Goal: Transaction & Acquisition: Book appointment/travel/reservation

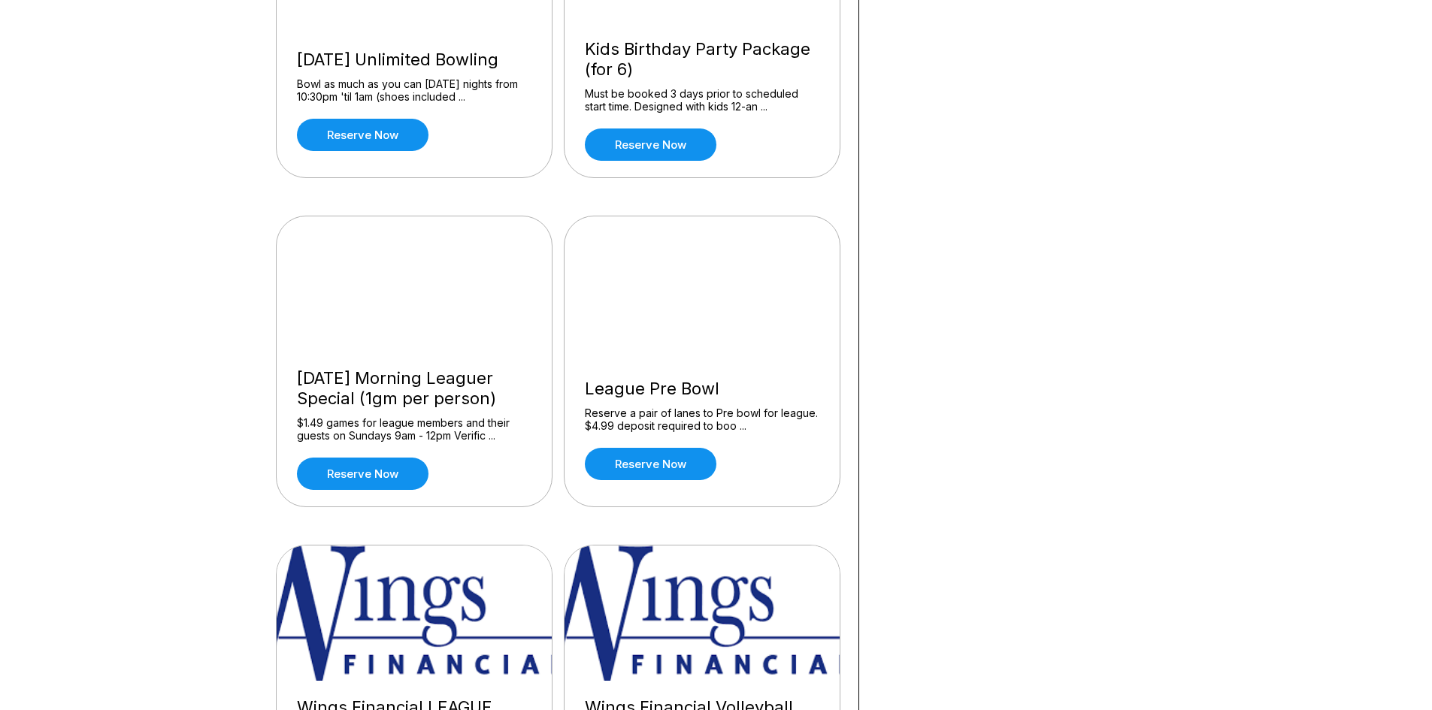
scroll to position [1278, 0]
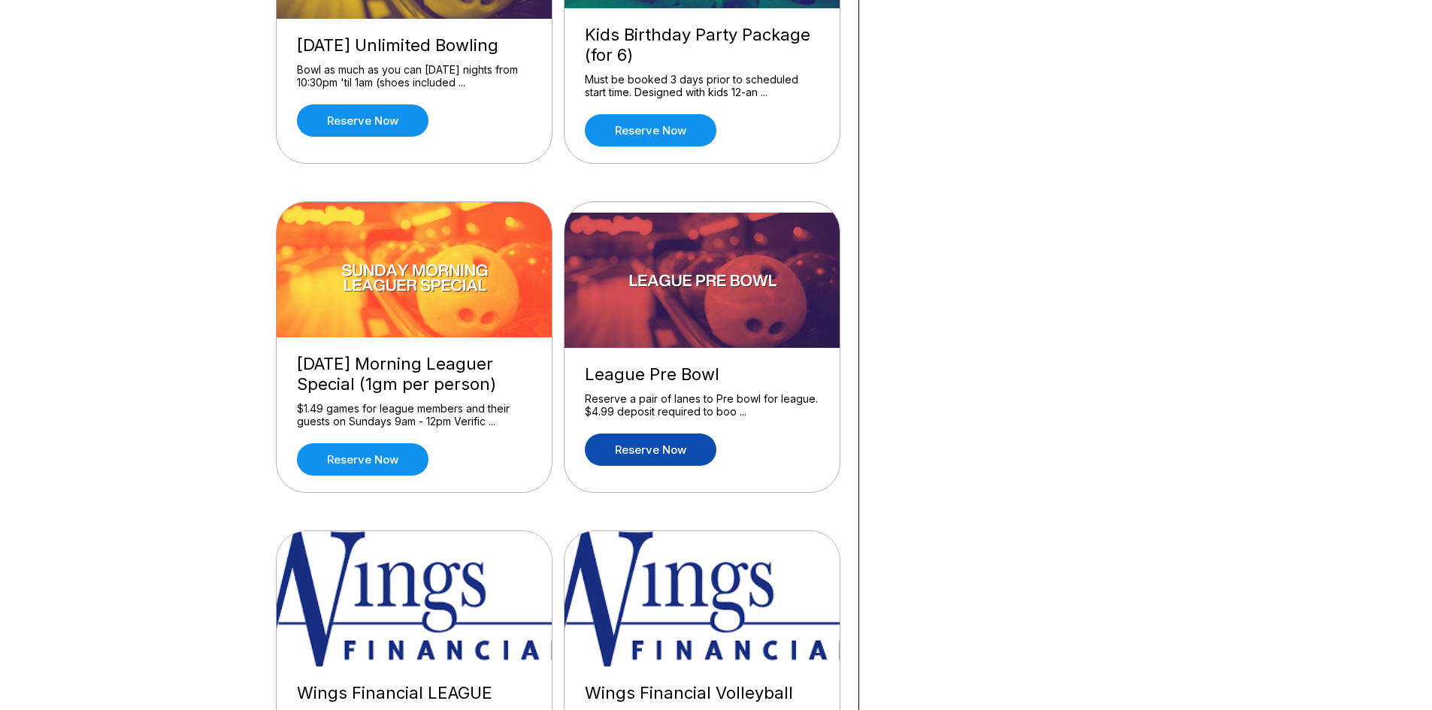
click at [662, 456] on link "Reserve now" at bounding box center [651, 450] width 132 height 32
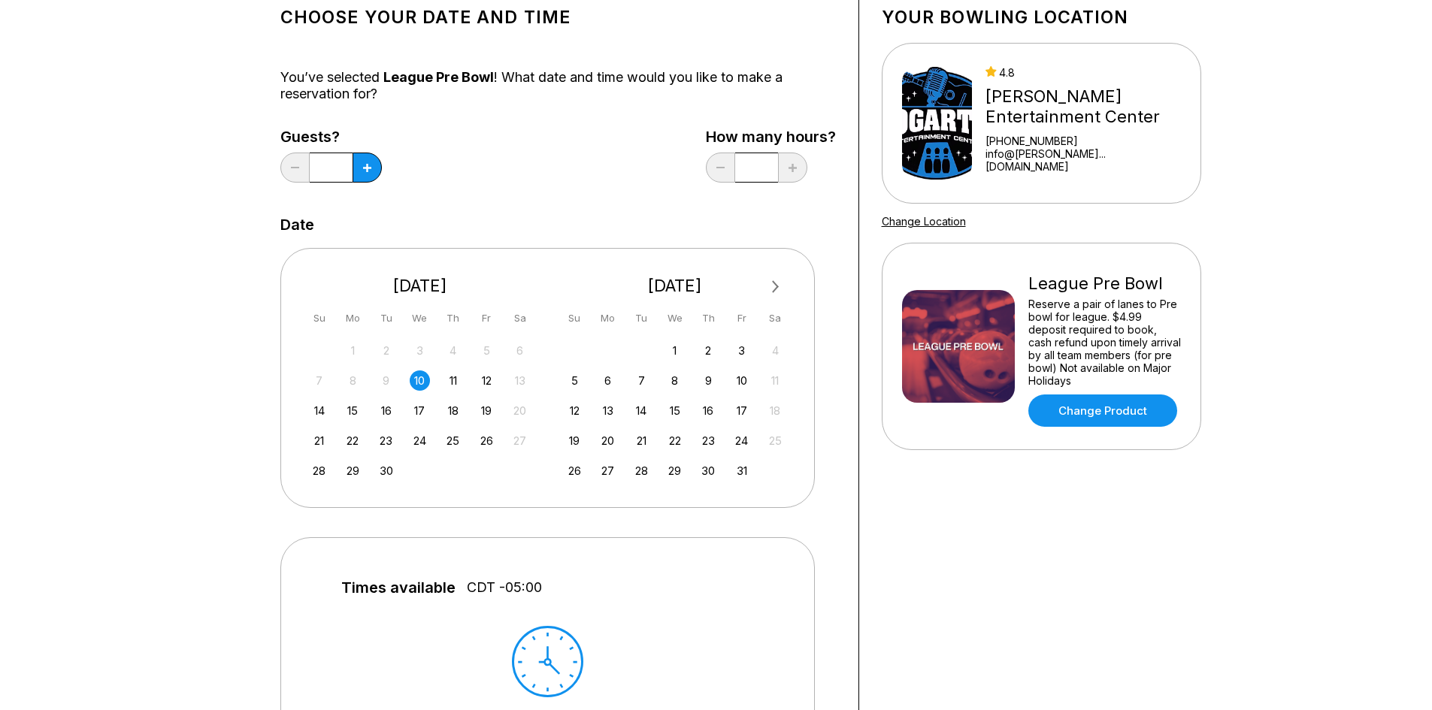
scroll to position [75, 0]
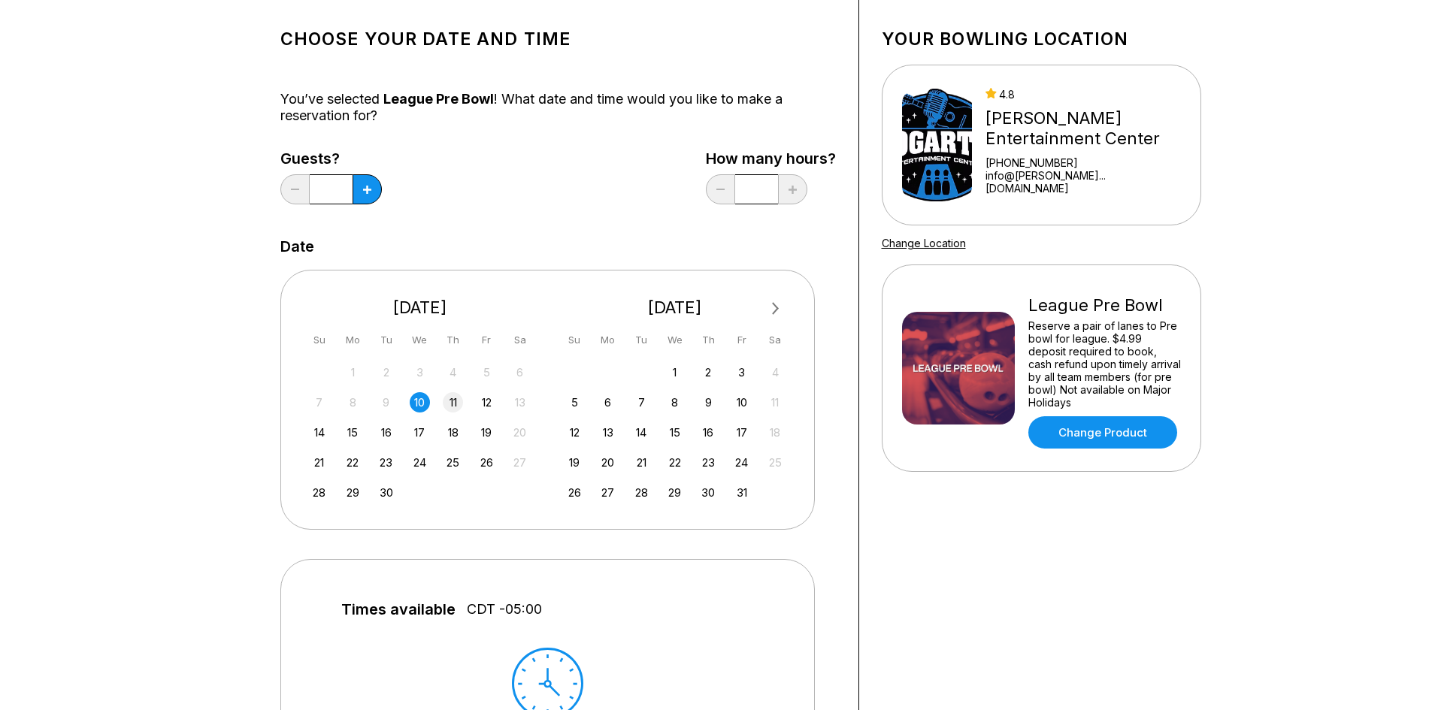
click at [453, 404] on div "11" at bounding box center [453, 402] width 20 height 20
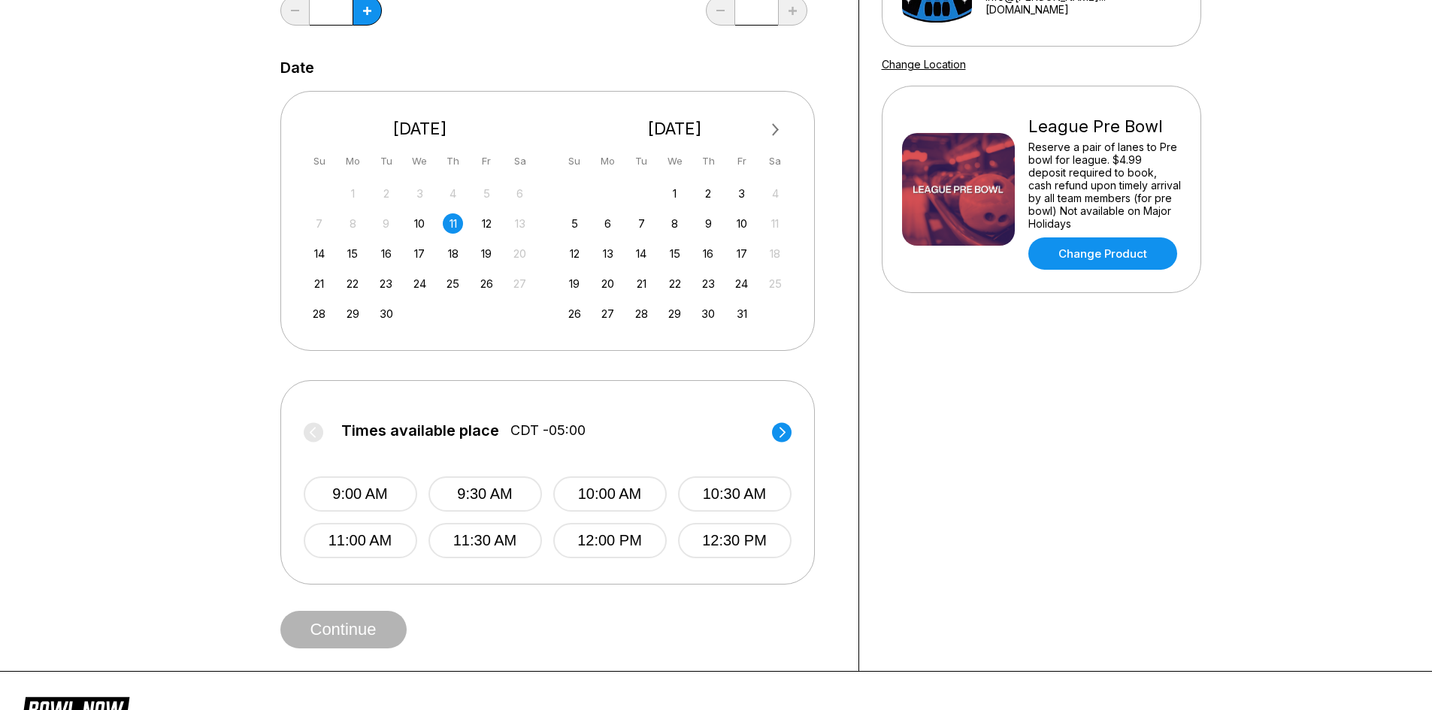
scroll to position [301, 0]
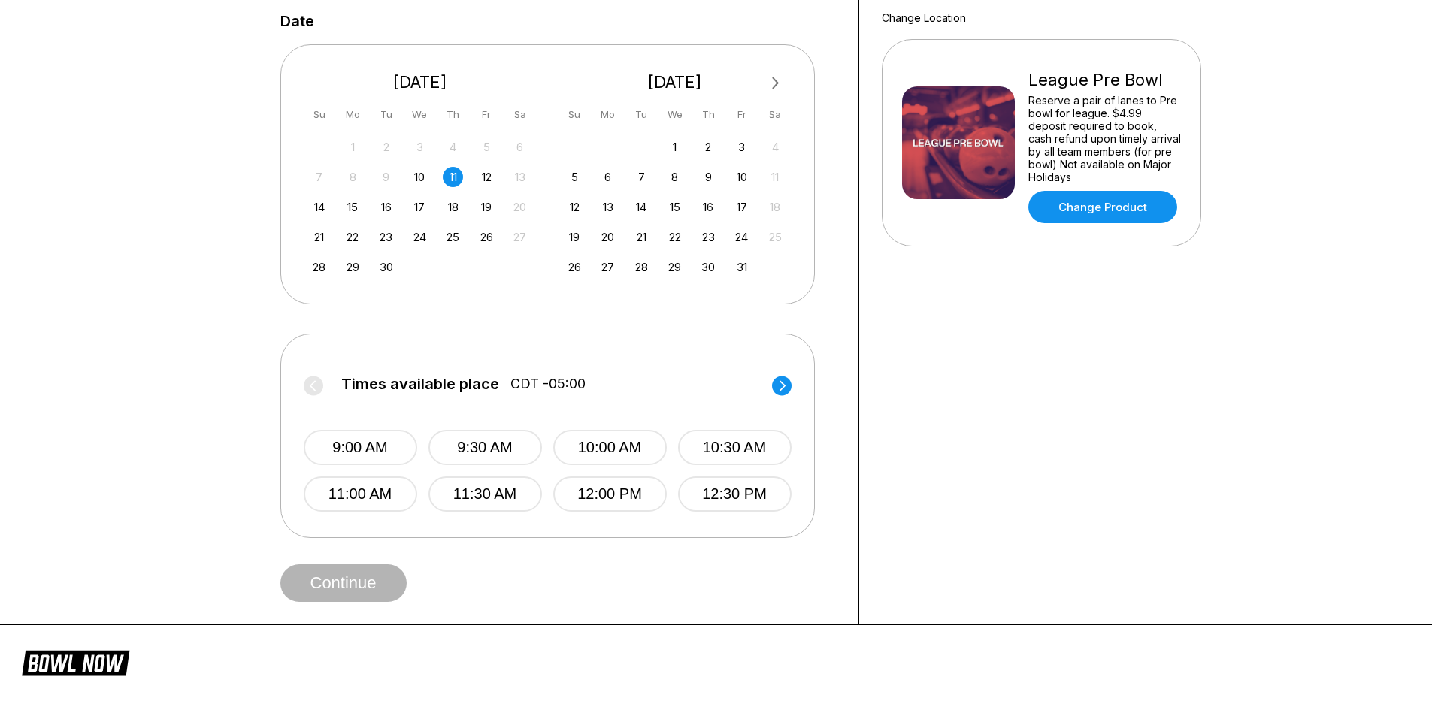
click at [426, 174] on div "10" at bounding box center [420, 177] width 20 height 20
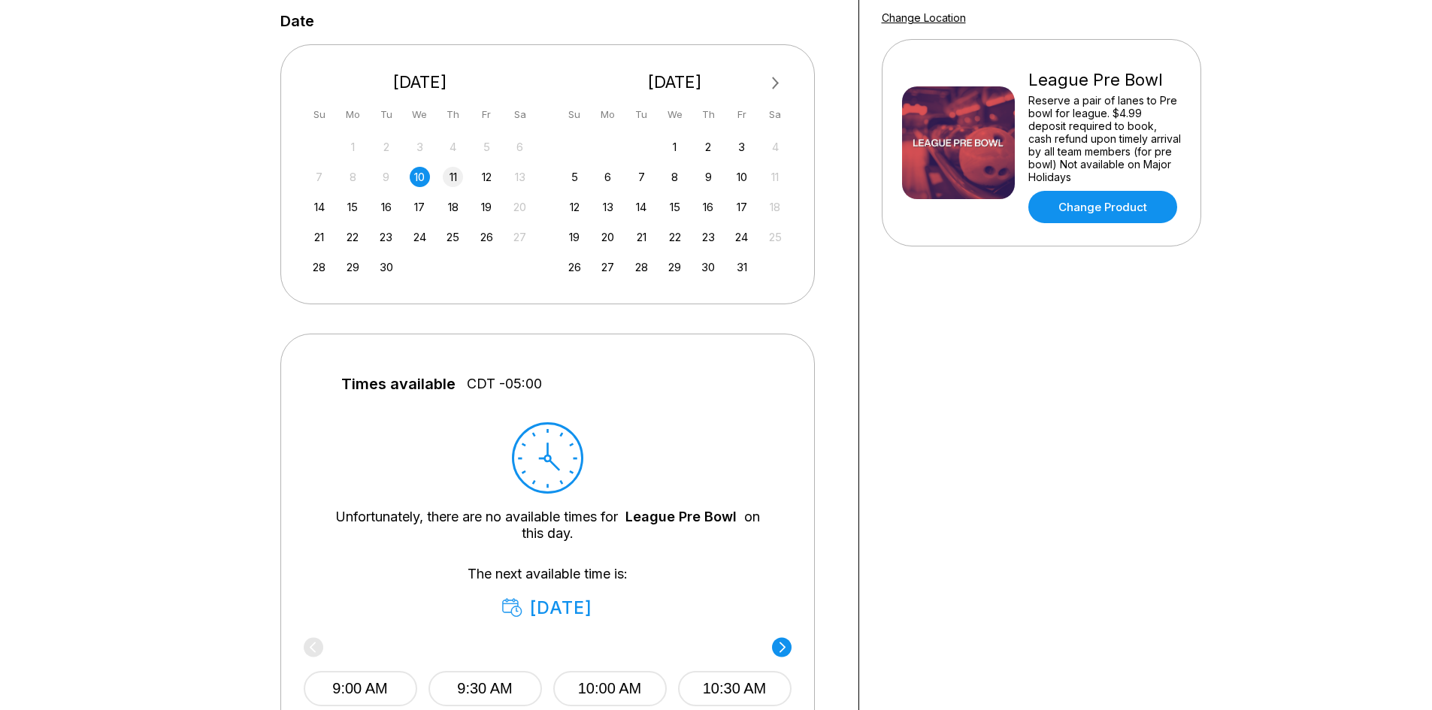
click at [453, 180] on div "11" at bounding box center [453, 177] width 20 height 20
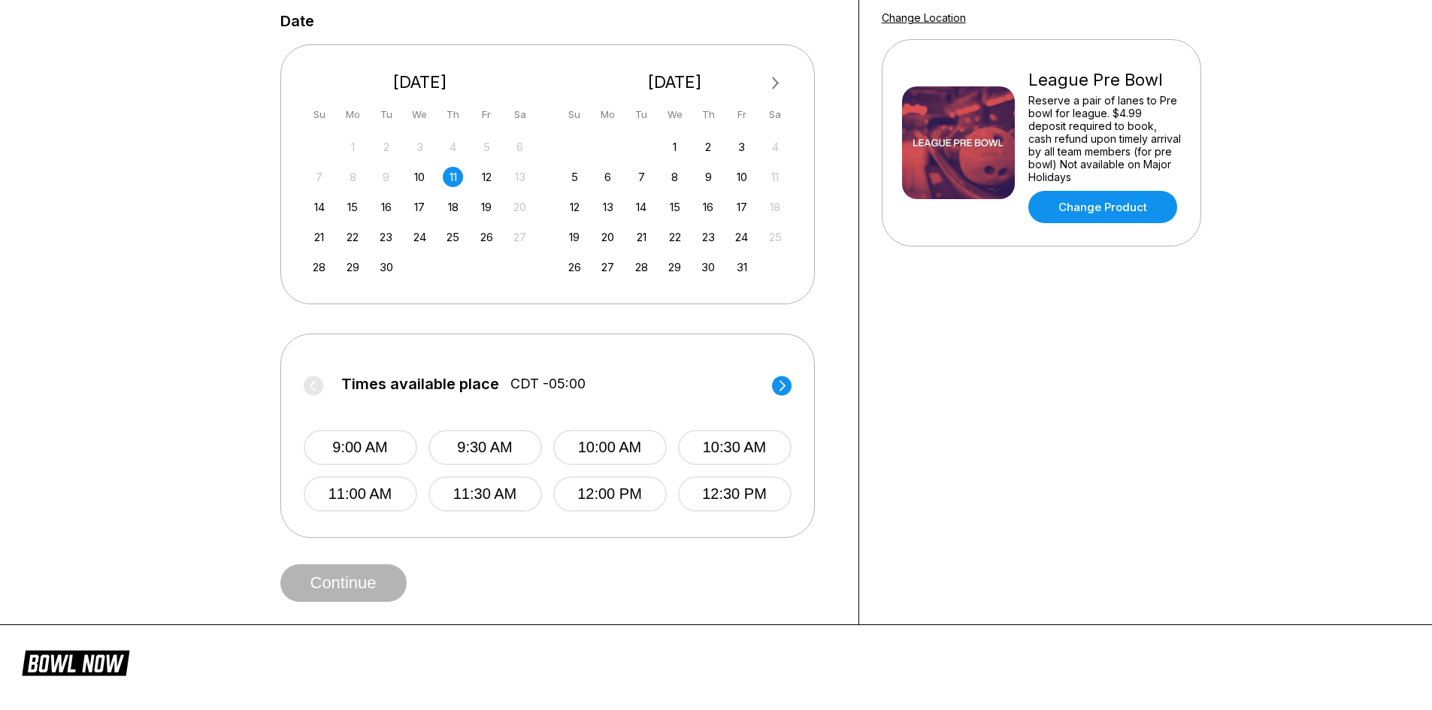
click at [783, 388] on icon at bounding box center [782, 385] width 6 height 11
click at [489, 173] on div "12" at bounding box center [487, 177] width 20 height 20
click at [780, 386] on circle at bounding box center [782, 386] width 20 height 20
click at [319, 210] on div "14" at bounding box center [319, 207] width 20 height 20
click at [785, 380] on circle at bounding box center [782, 386] width 20 height 20
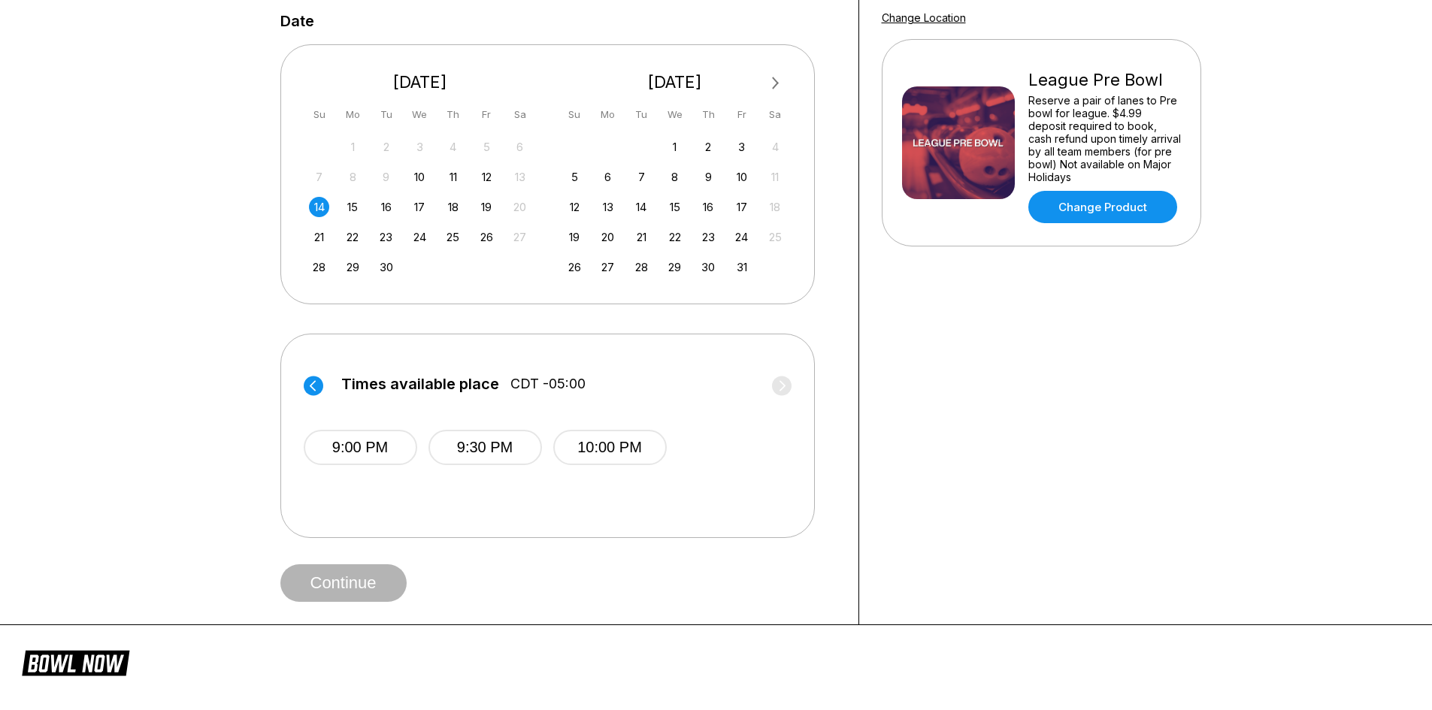
click at [313, 382] on circle at bounding box center [314, 386] width 20 height 20
click at [485, 179] on div "12" at bounding box center [487, 177] width 20 height 20
click at [782, 381] on circle at bounding box center [782, 386] width 20 height 20
